Goal: Transaction & Acquisition: Purchase product/service

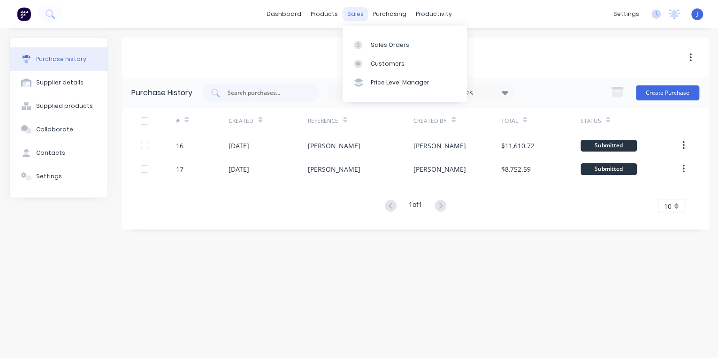
click at [358, 11] on div "sales" at bounding box center [356, 14] width 26 height 14
click at [376, 45] on div "Sales Orders" at bounding box center [390, 45] width 38 height 8
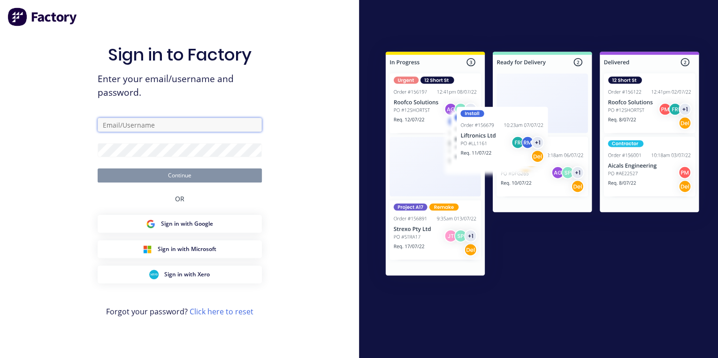
click at [143, 127] on input "text" at bounding box center [180, 125] width 164 height 14
type input "[PERSON_NAME][EMAIL_ADDRESS][DOMAIN_NAME]"
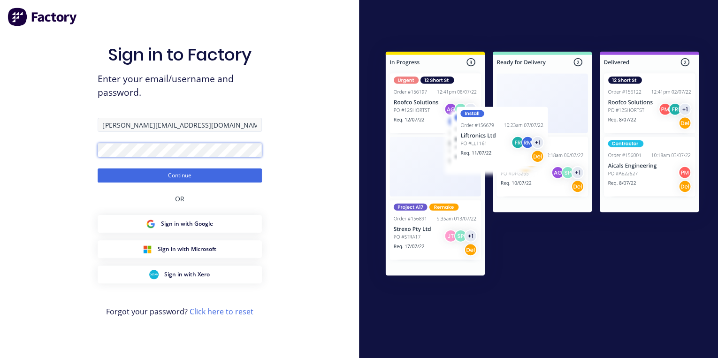
click at [98, 169] on button "Continue" at bounding box center [180, 176] width 164 height 14
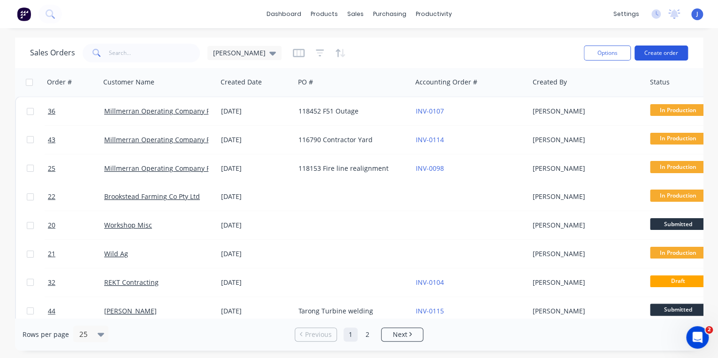
click at [663, 51] on button "Create order" at bounding box center [662, 53] width 54 height 15
click at [652, 54] on button "Create order" at bounding box center [662, 53] width 54 height 15
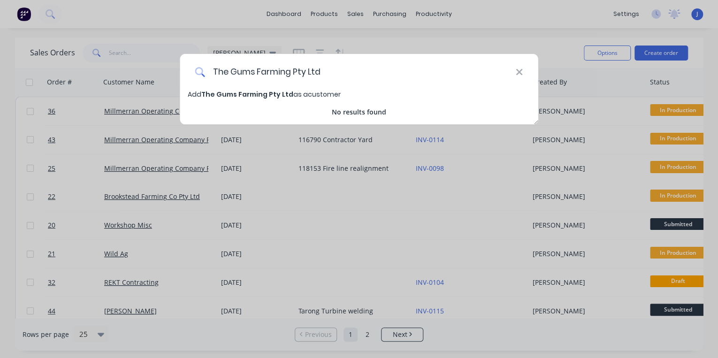
type input "The Gums Farming Pty Ltd"
click at [279, 91] on span "The Gums Farming Pty Ltd" at bounding box center [247, 94] width 92 height 9
select select "AU"
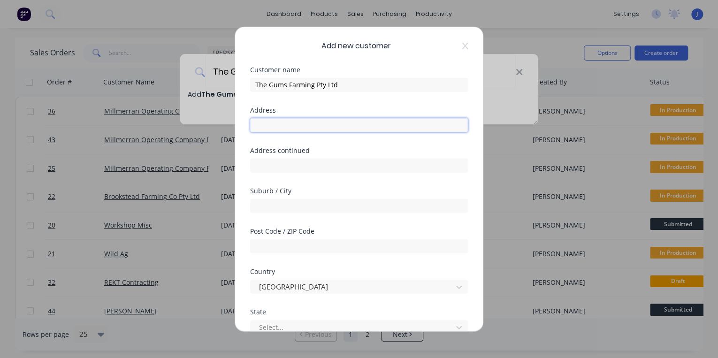
click at [267, 127] on input "text" at bounding box center [359, 125] width 218 height 14
type input "1663 Millmerran Leyburn Road"
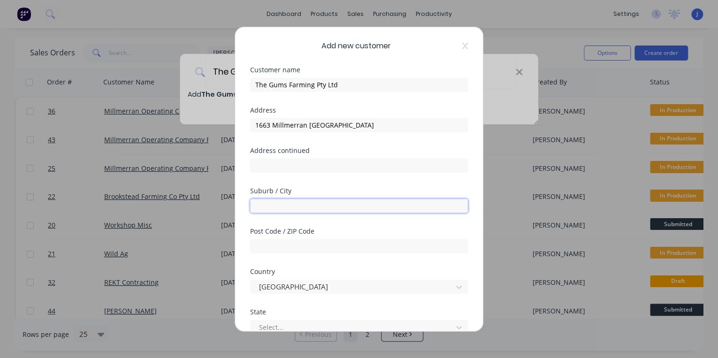
click at [299, 208] on input "text" at bounding box center [359, 206] width 218 height 14
type input "Millmerran"
click at [319, 249] on input "text" at bounding box center [359, 246] width 218 height 14
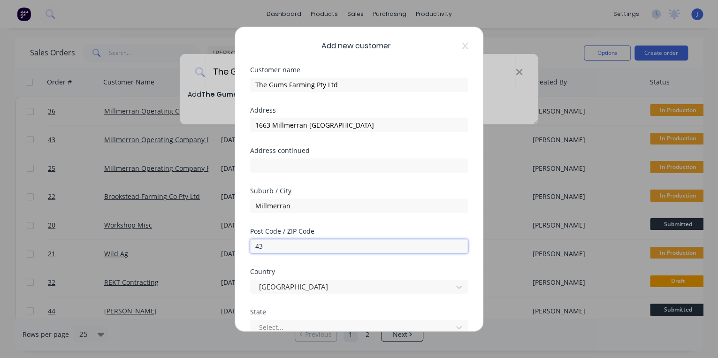
type input "4"
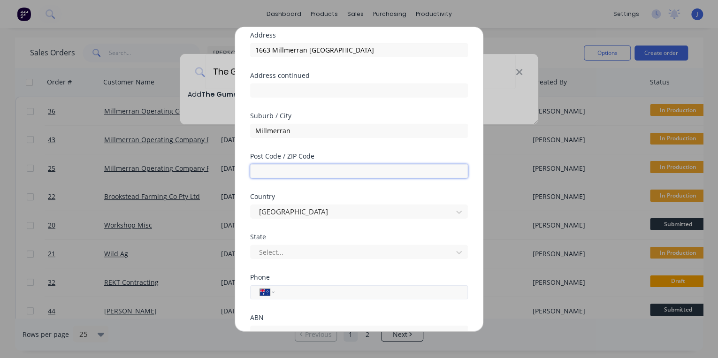
scroll to position [153, 0]
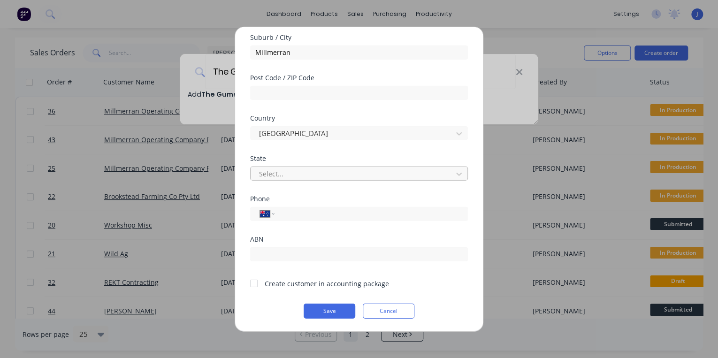
click at [288, 175] on div at bounding box center [353, 174] width 190 height 12
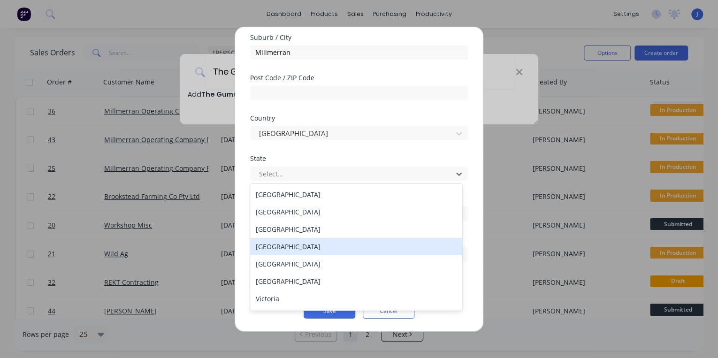
click at [270, 250] on div "Queensland" at bounding box center [356, 246] width 212 height 17
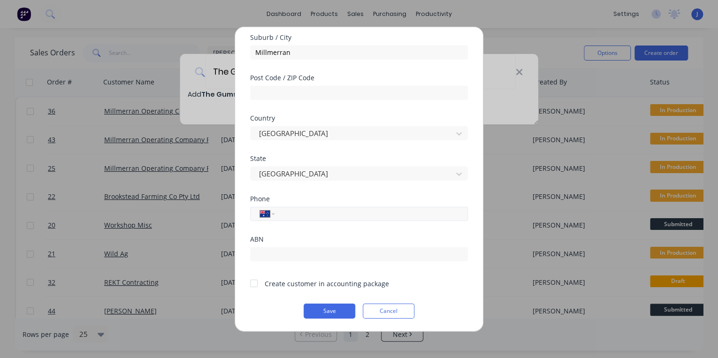
click at [303, 215] on input "tel" at bounding box center [369, 213] width 177 height 11
paste input "0473 425 768"
type input "0473 425 768"
click at [275, 214] on div "International Afghanistan Åland Islands Albania Algeria American Samoa Andorra …" at bounding box center [359, 214] width 218 height 14
click at [271, 214] on select "International Afghanistan Åland Islands Albania Algeria American Samoa Andorra …" at bounding box center [267, 213] width 14 height 13
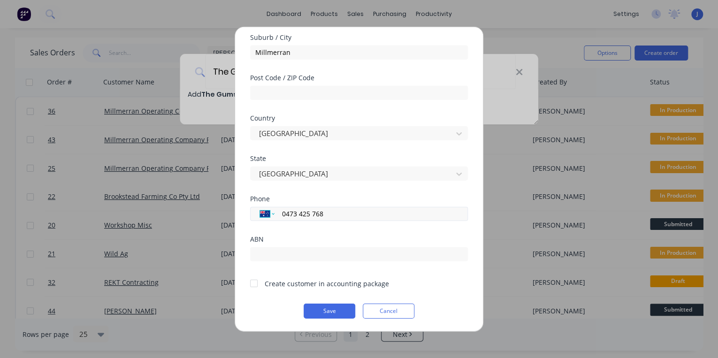
click at [271, 214] on select "International Afghanistan Åland Islands Albania Algeria American Samoa Andorra …" at bounding box center [267, 213] width 14 height 13
click at [330, 314] on button "Save" at bounding box center [330, 310] width 52 height 15
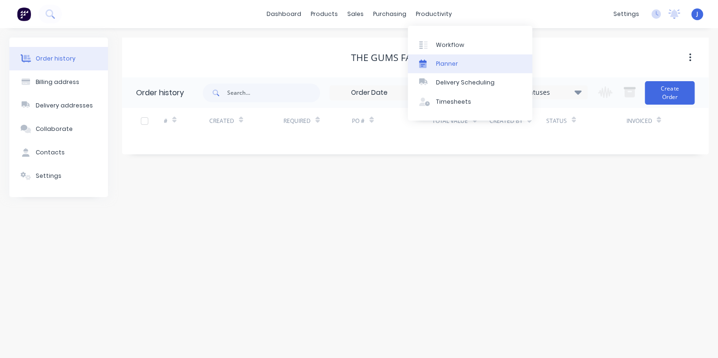
click at [453, 65] on div "Planner" at bounding box center [447, 64] width 22 height 8
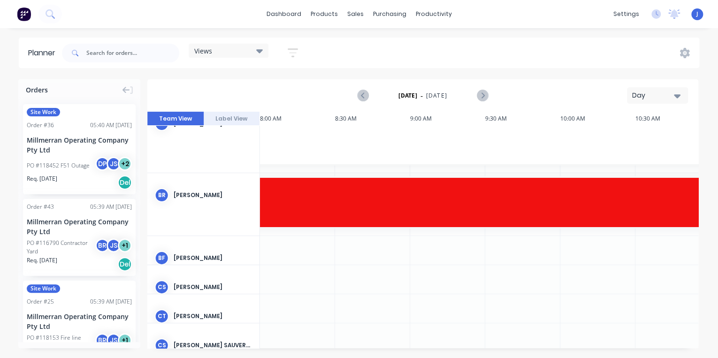
scroll to position [0, 1202]
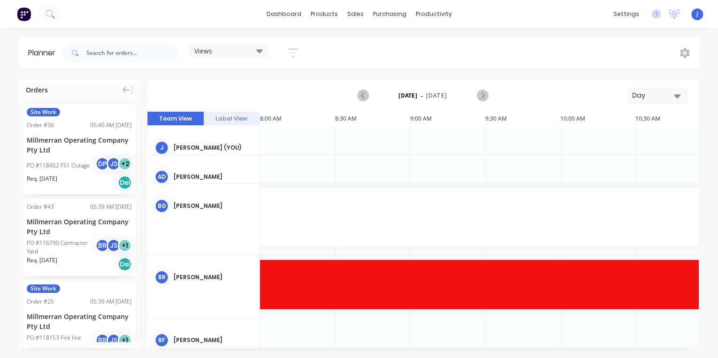
click at [670, 99] on div "Day" at bounding box center [653, 96] width 43 height 10
click at [640, 137] on div "Week" at bounding box center [640, 139] width 93 height 19
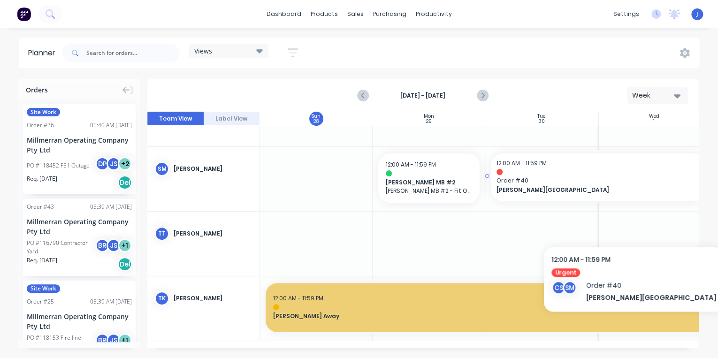
scroll to position [1923, 0]
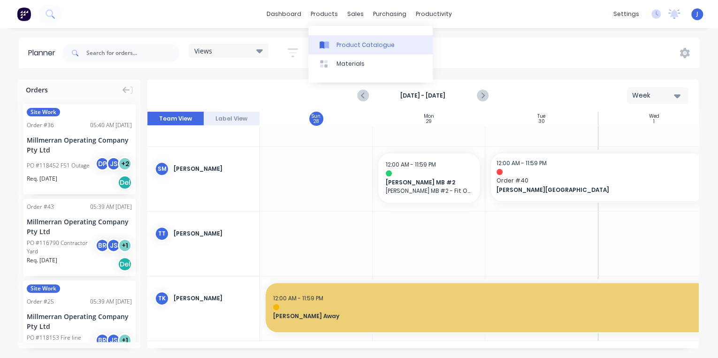
click at [347, 45] on div "Product Catalogue" at bounding box center [366, 45] width 58 height 8
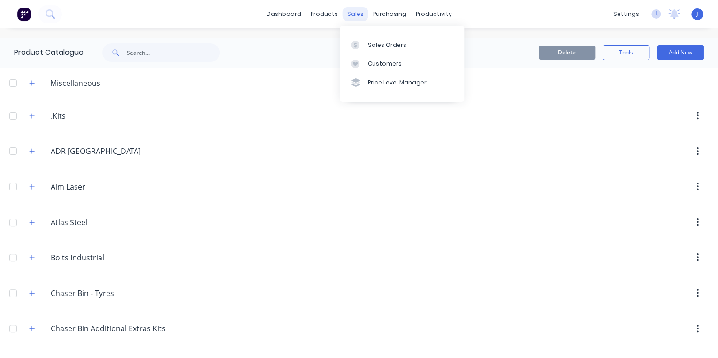
click at [362, 14] on div "sales" at bounding box center [356, 14] width 26 height 14
click at [372, 40] on link "Sales Orders" at bounding box center [402, 44] width 124 height 19
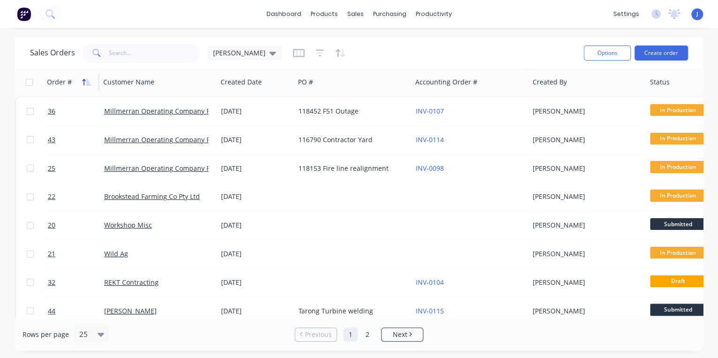
click at [89, 81] on icon "button" at bounding box center [86, 82] width 8 height 8
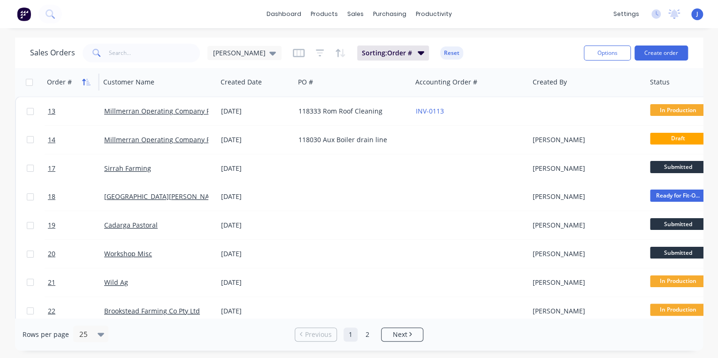
click at [86, 79] on icon "button" at bounding box center [88, 82] width 4 height 7
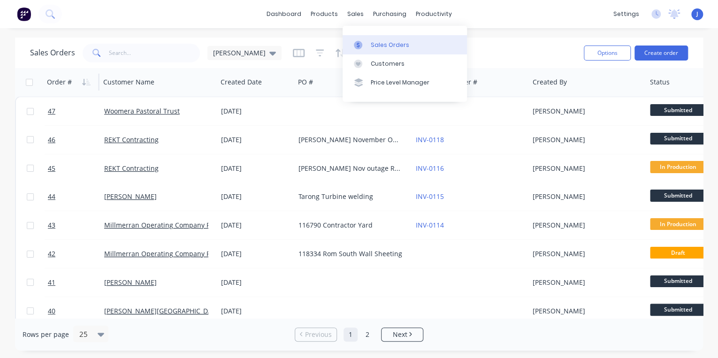
click at [371, 42] on div "Sales Orders" at bounding box center [390, 45] width 38 height 8
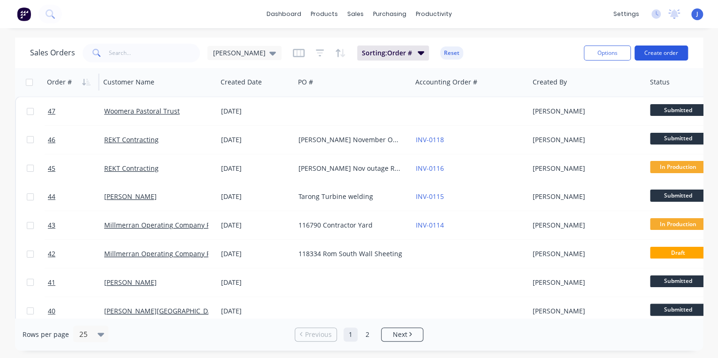
click at [664, 54] on button "Create order" at bounding box center [662, 53] width 54 height 15
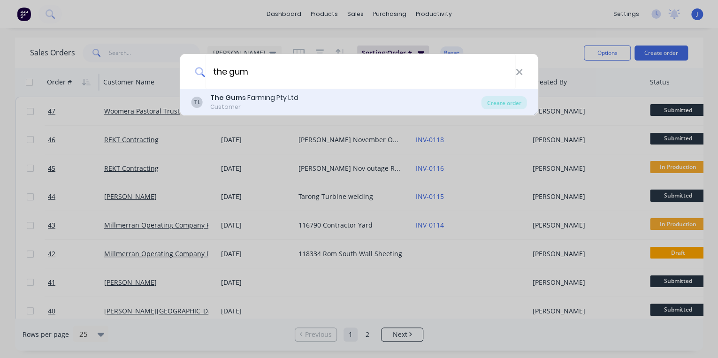
type input "the gum"
click at [233, 106] on div "Customer" at bounding box center [254, 107] width 88 height 8
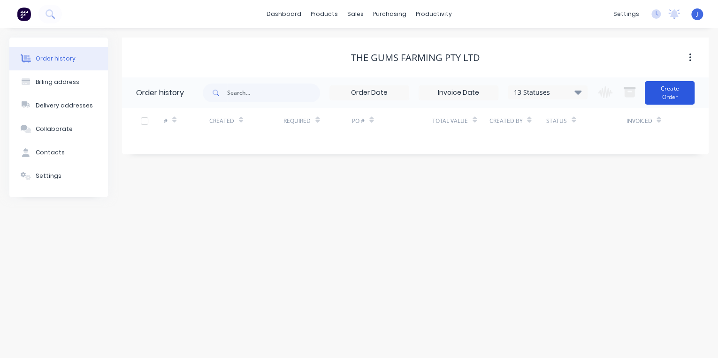
click at [680, 97] on button "Create Order" at bounding box center [670, 92] width 50 height 23
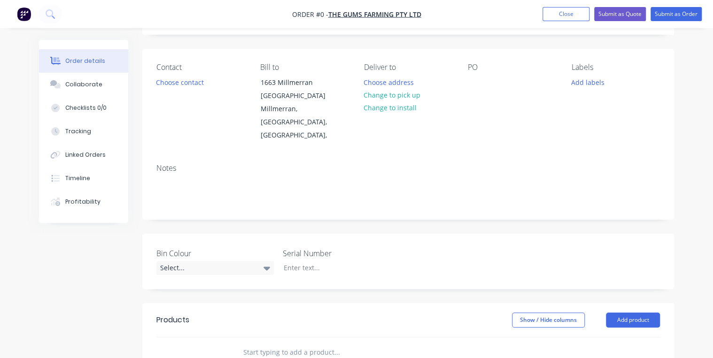
scroll to position [150, 0]
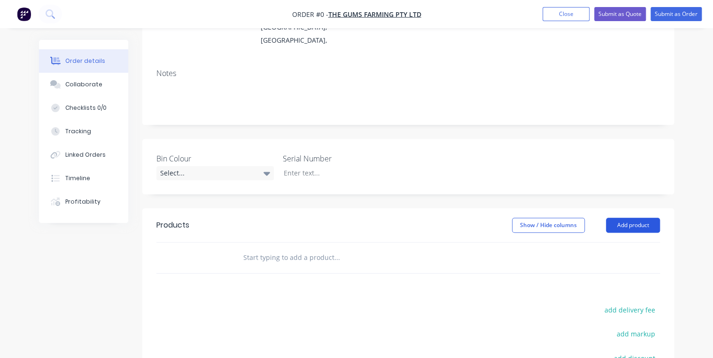
click at [633, 218] on button "Add product" at bounding box center [633, 225] width 54 height 15
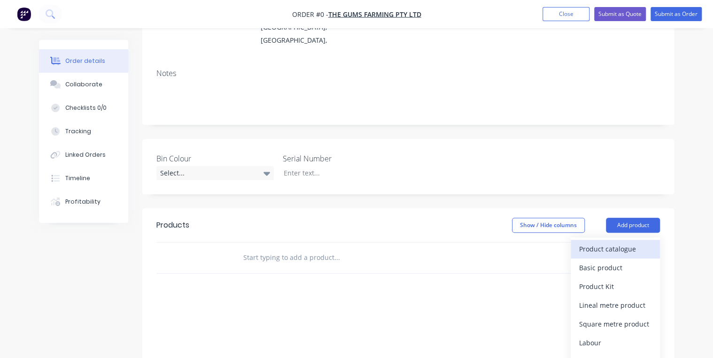
click at [603, 242] on div "Product catalogue" at bounding box center [615, 249] width 72 height 14
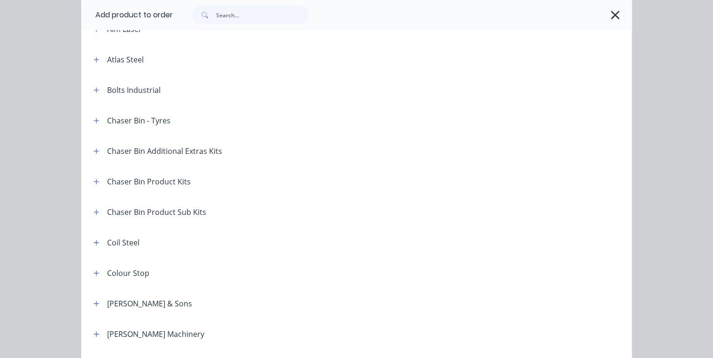
click at [100, 181] on div "Chaser Bin Product Kits" at bounding box center [138, 182] width 105 height 12
click at [97, 183] on button "button" at bounding box center [97, 182] width 12 height 12
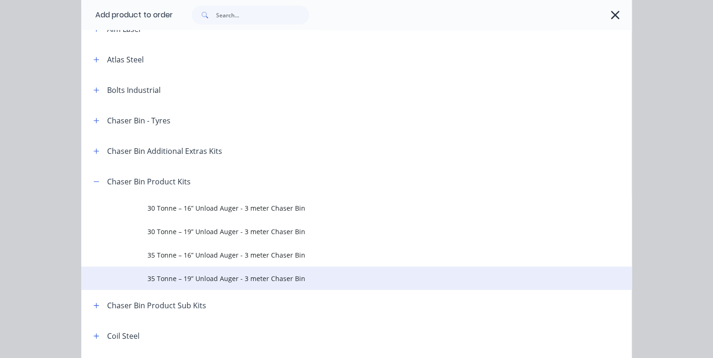
click at [283, 278] on span "35 Tonne – 19” Unload Auger - 3 meter Chaser Bin" at bounding box center [340, 279] width 387 height 10
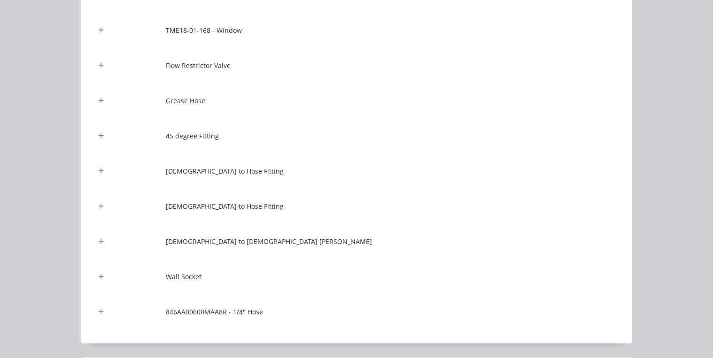
scroll to position [10673, 0]
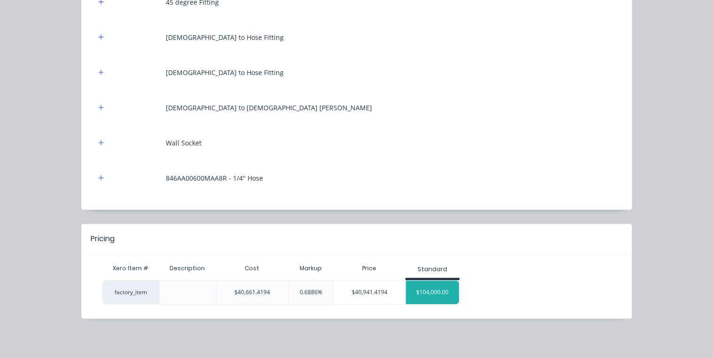
click at [432, 293] on div "$104,000.00" at bounding box center [432, 292] width 53 height 23
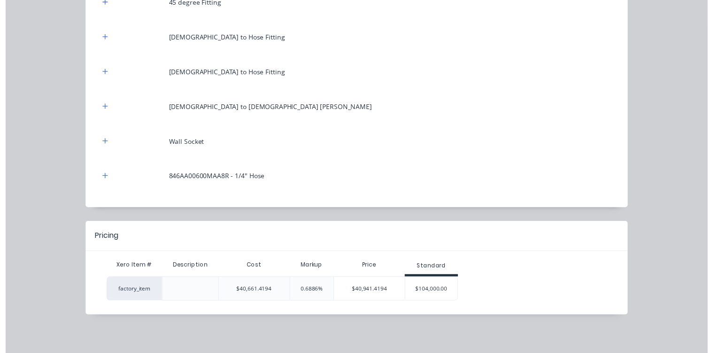
scroll to position [0, 0]
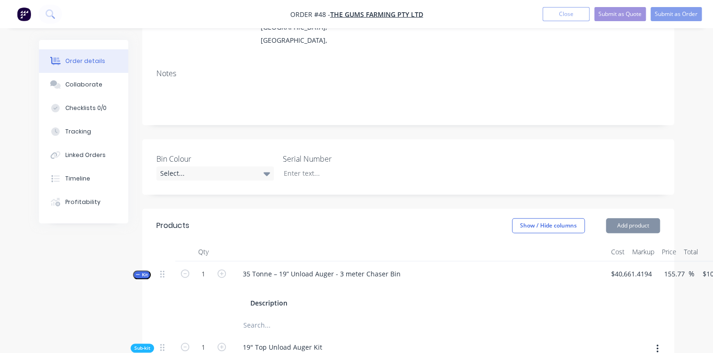
type input "155.77"
type input "$104,000.00"
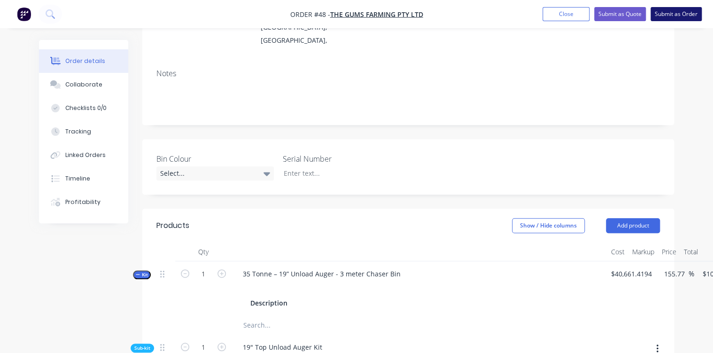
click at [668, 15] on button "Submit as Order" at bounding box center [675, 14] width 51 height 14
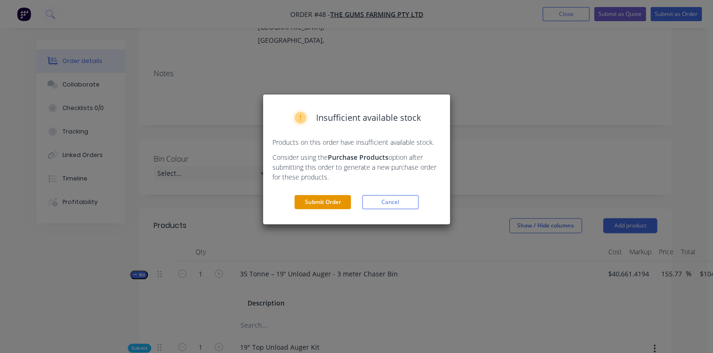
click at [315, 200] on button "Submit Order" at bounding box center [322, 202] width 56 height 14
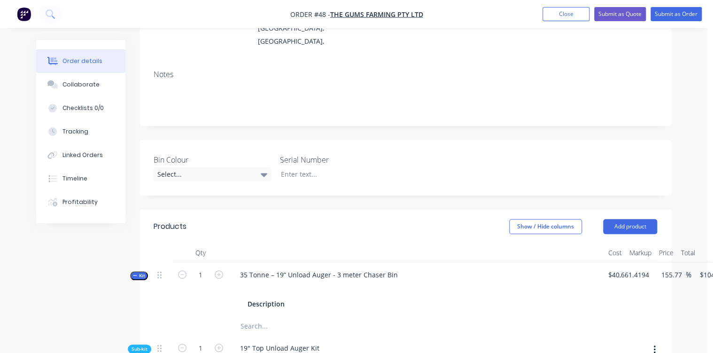
scroll to position [150, 0]
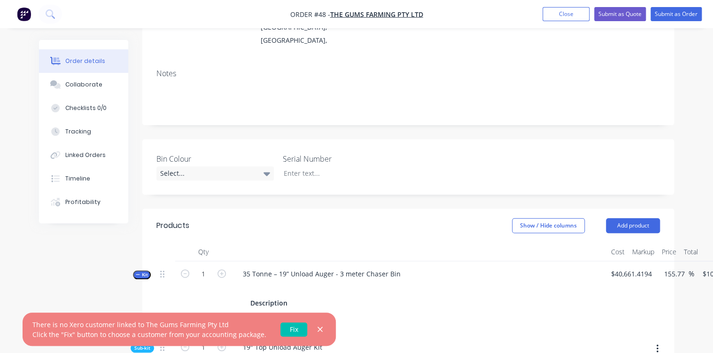
click at [291, 330] on link "Fix" at bounding box center [293, 329] width 27 height 14
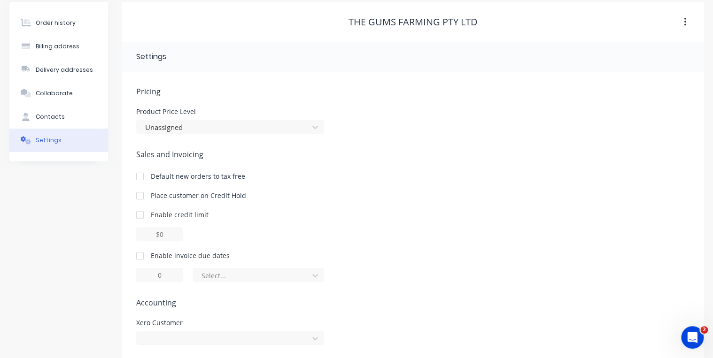
scroll to position [70, 0]
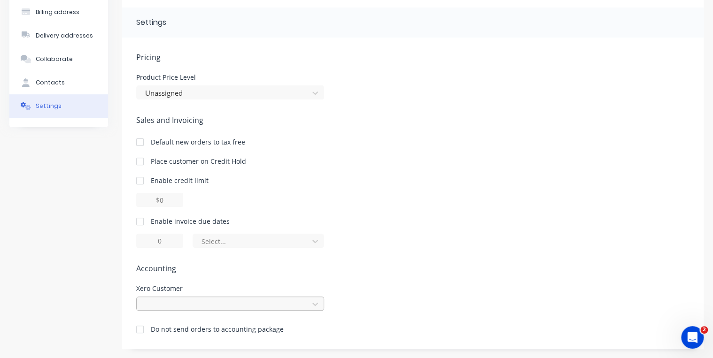
click at [305, 304] on div at bounding box center [230, 304] width 188 height 14
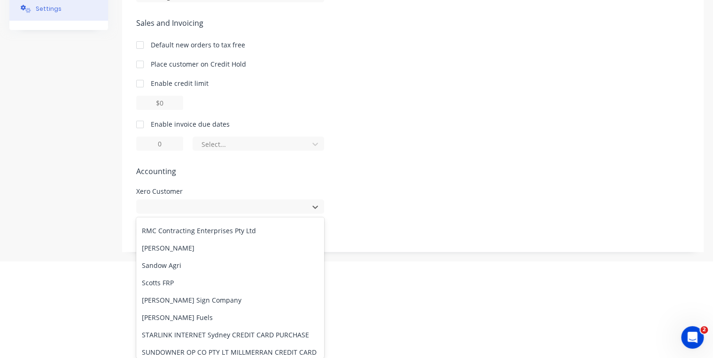
scroll to position [3308, 0]
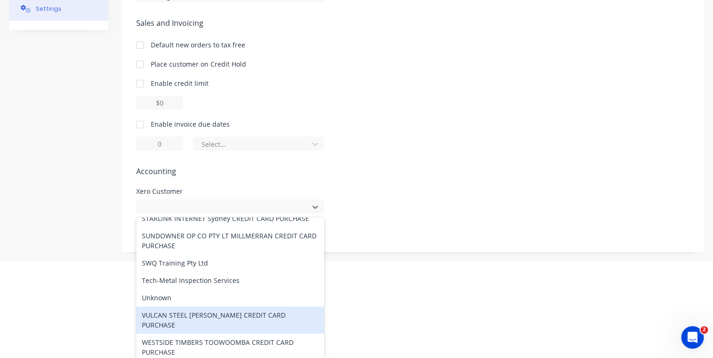
click at [532, 154] on div "Pricing Product Price Level Unassigned Sales and Invoicing Default new orders t…" at bounding box center [412, 103] width 553 height 298
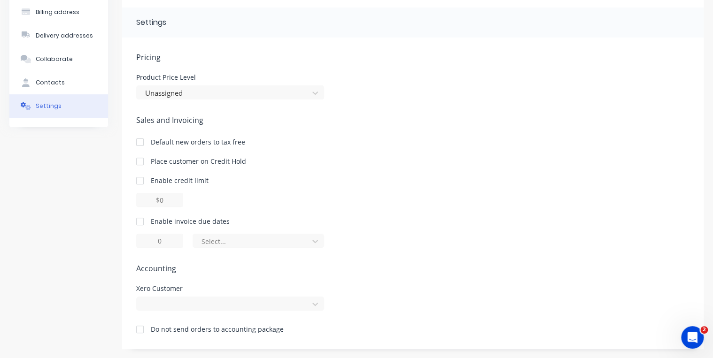
click at [137, 329] on div at bounding box center [139, 329] width 19 height 19
click at [140, 330] on div at bounding box center [139, 329] width 19 height 19
click at [141, 329] on div at bounding box center [139, 329] width 19 height 19
click at [316, 304] on div at bounding box center [230, 304] width 188 height 14
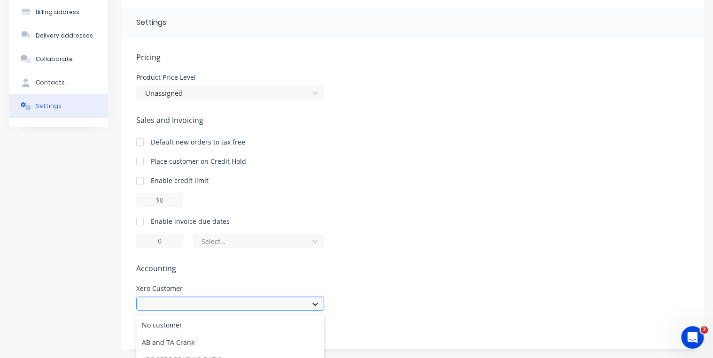
scroll to position [167, 0]
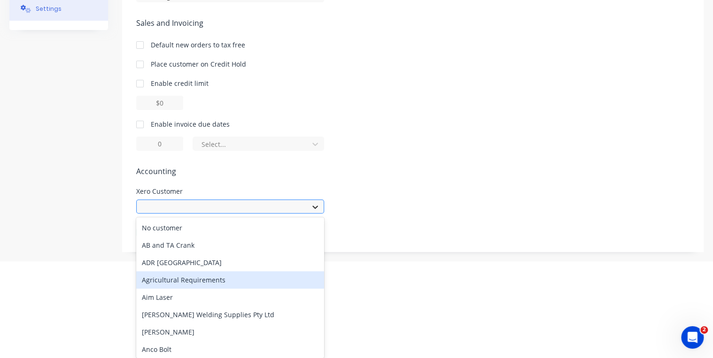
click at [315, 203] on div "Pricing Product Price Level Unassigned Sales and Invoicing Default new orders t…" at bounding box center [412, 103] width 553 height 298
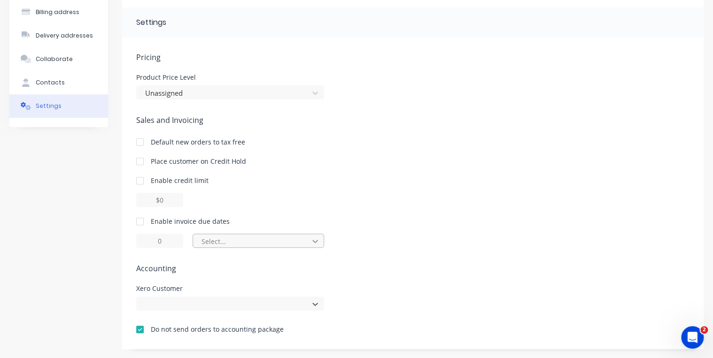
click at [313, 240] on icon at bounding box center [315, 241] width 6 height 3
click at [314, 244] on icon at bounding box center [314, 241] width 9 height 9
click at [440, 160] on div "Place customer on Credit Hold" at bounding box center [412, 161] width 553 height 10
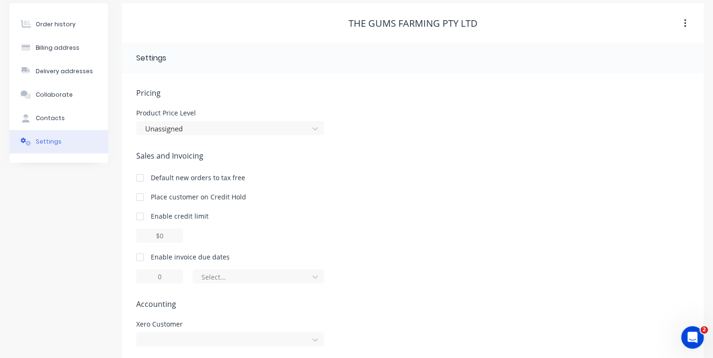
scroll to position [0, 0]
